Goal: Transaction & Acquisition: Book appointment/travel/reservation

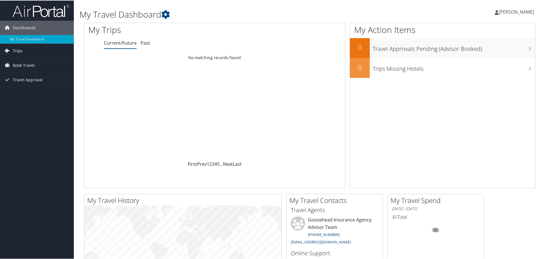
click at [15, 51] on span "Trips" at bounding box center [18, 50] width 10 height 14
click at [17, 88] on span "Book Travel" at bounding box center [24, 90] width 22 height 14
click at [23, 88] on span "Book Travel" at bounding box center [24, 90] width 22 height 14
click at [23, 90] on span "Book Travel" at bounding box center [24, 90] width 22 height 14
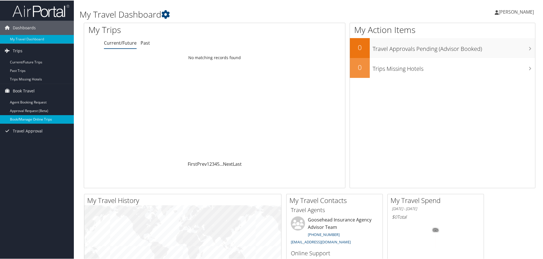
click at [27, 119] on link "Book/Manage Online Trips" at bounding box center [37, 118] width 74 height 9
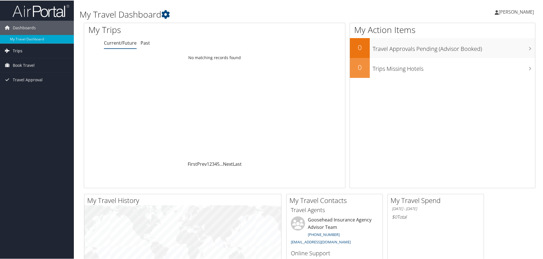
click at [21, 52] on span "Trips" at bounding box center [18, 50] width 10 height 14
click at [25, 90] on span "Book Travel" at bounding box center [24, 90] width 22 height 14
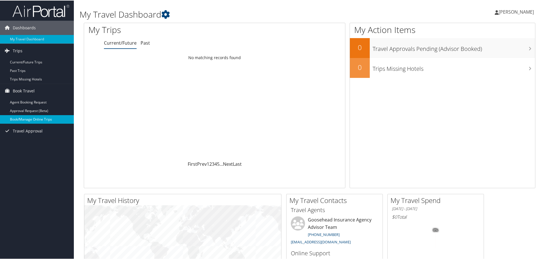
click at [26, 118] on link "Book/Manage Online Trips" at bounding box center [37, 118] width 74 height 9
click at [38, 130] on span "Travel Approval" at bounding box center [28, 130] width 30 height 14
